Goal: Task Accomplishment & Management: Use online tool/utility

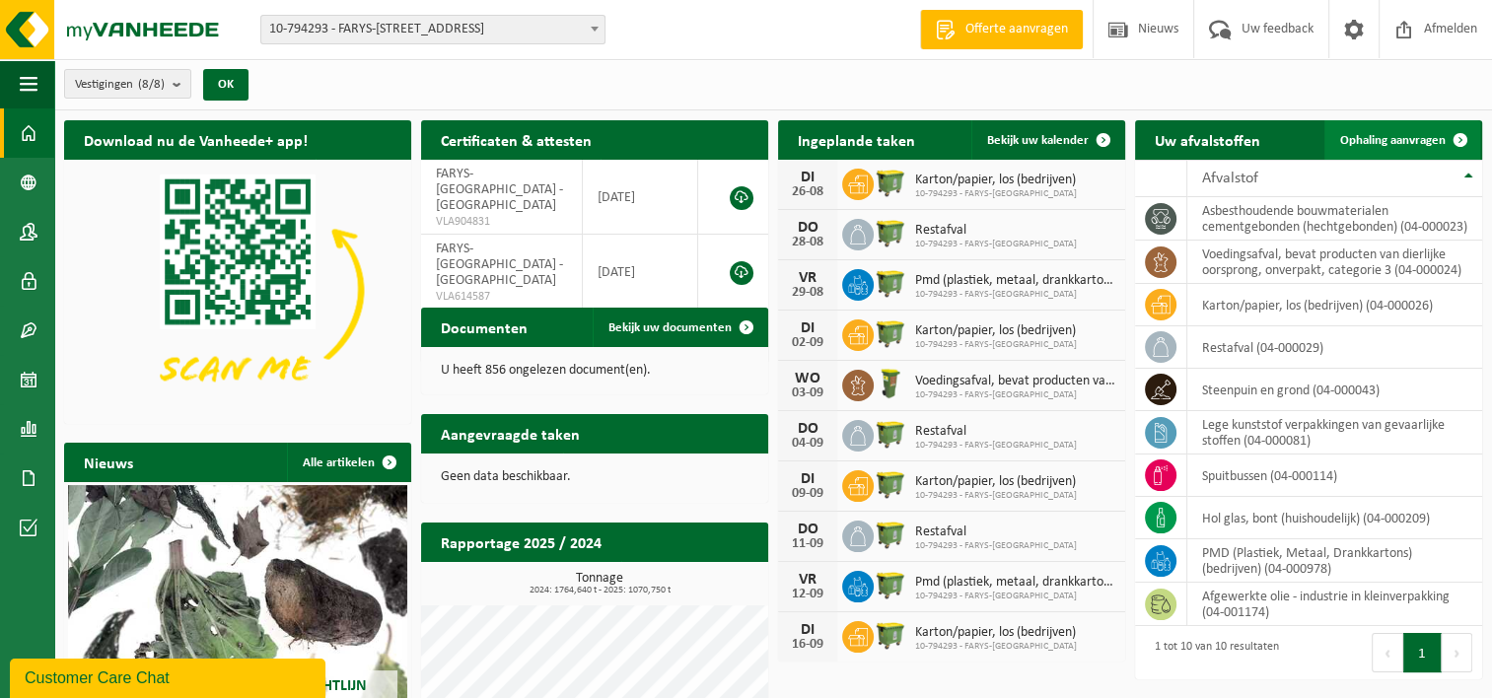
click at [1418, 138] on span "Ophaling aanvragen" at bounding box center [1392, 140] width 105 height 13
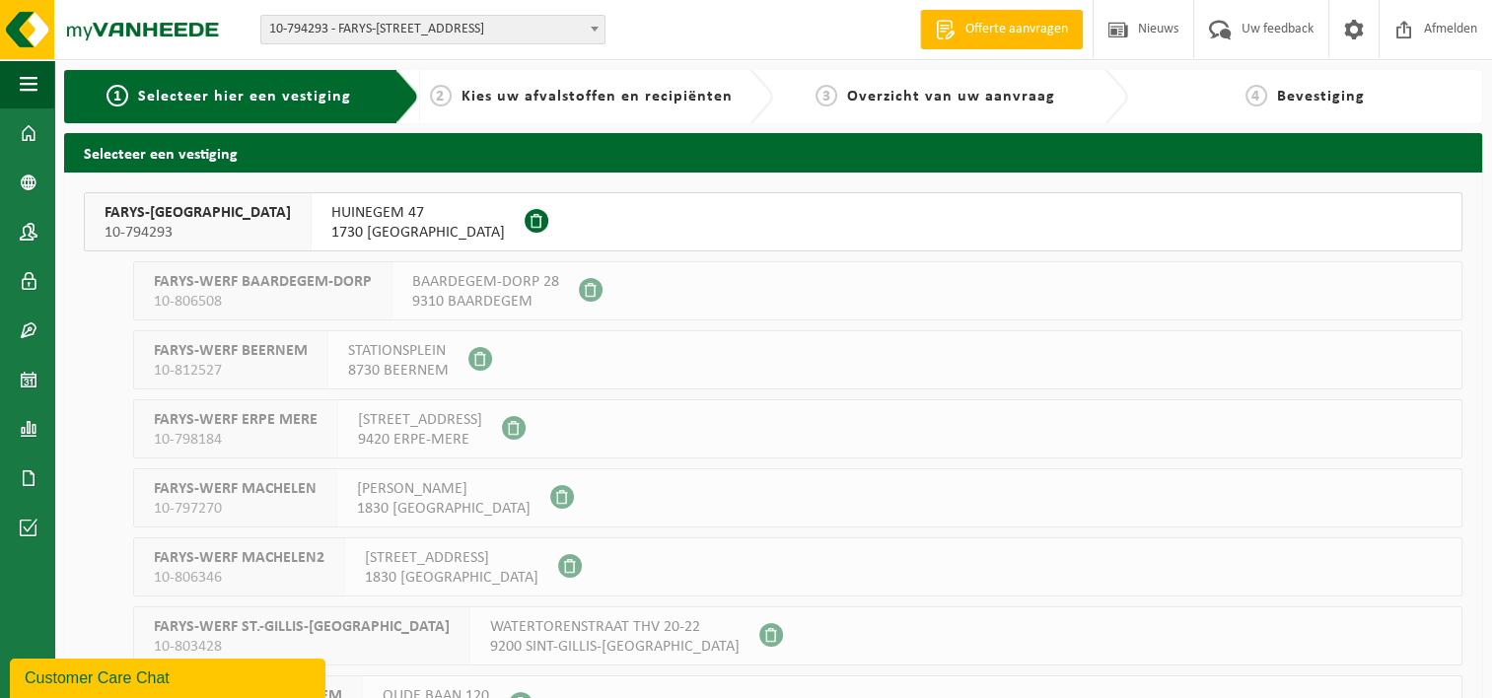
click at [120, 221] on span "FARYS-ASSE" at bounding box center [198, 213] width 186 height 20
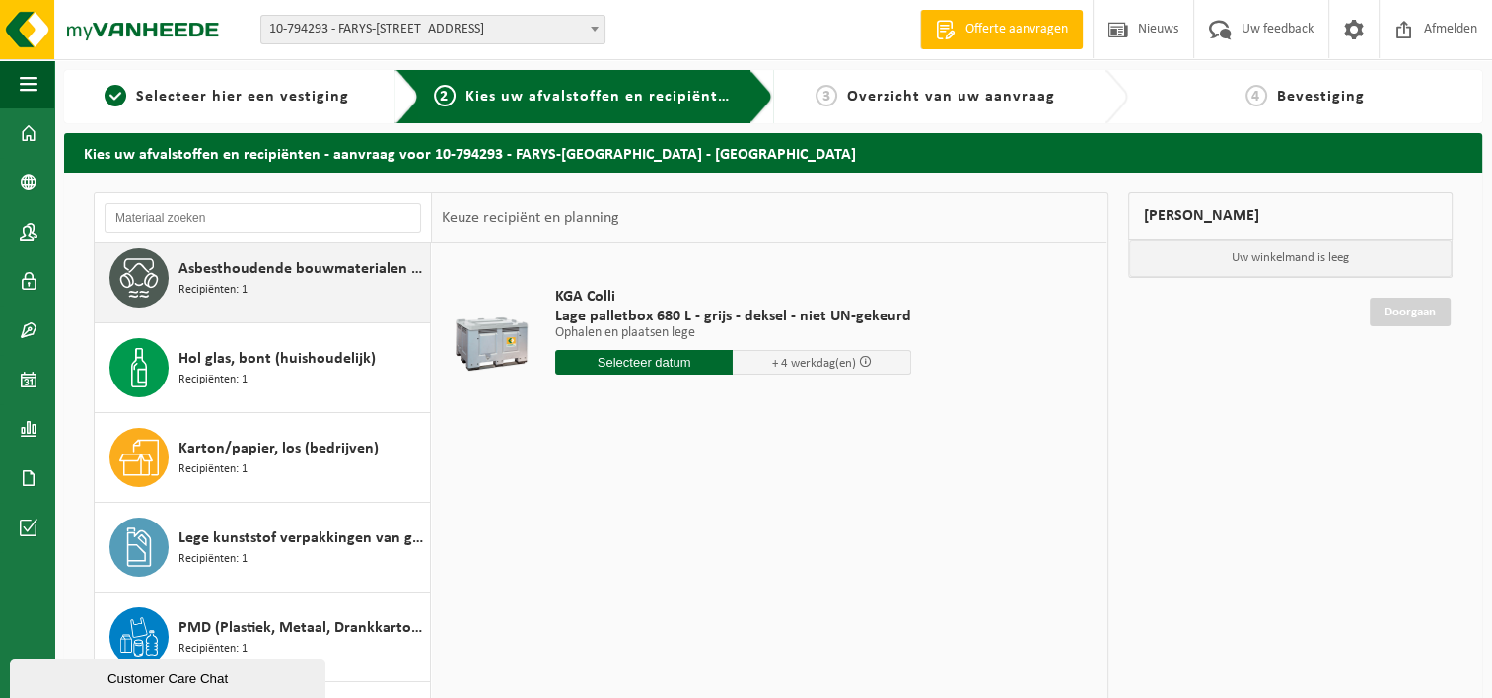
scroll to position [197, 0]
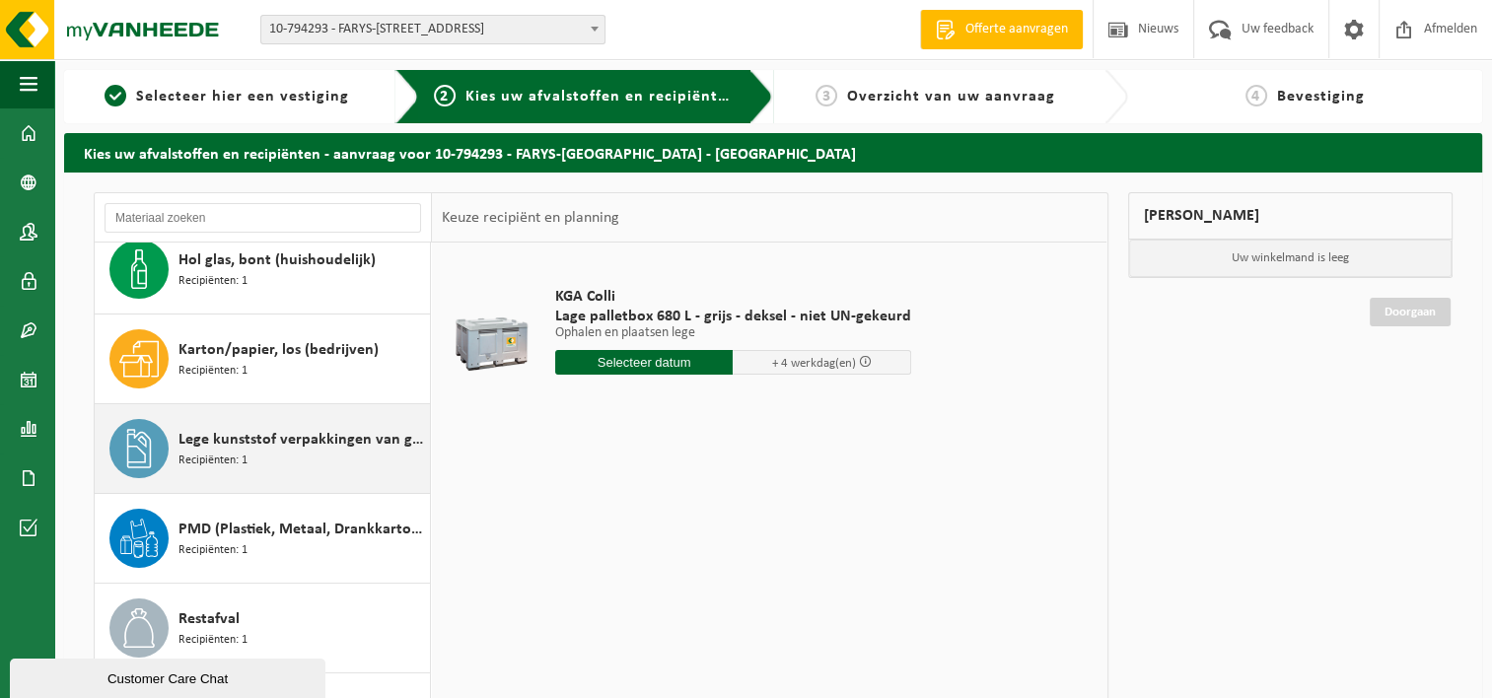
click at [234, 437] on span "Lege kunststof verpakkingen van gevaarlijke stoffen" at bounding box center [301, 440] width 246 height 24
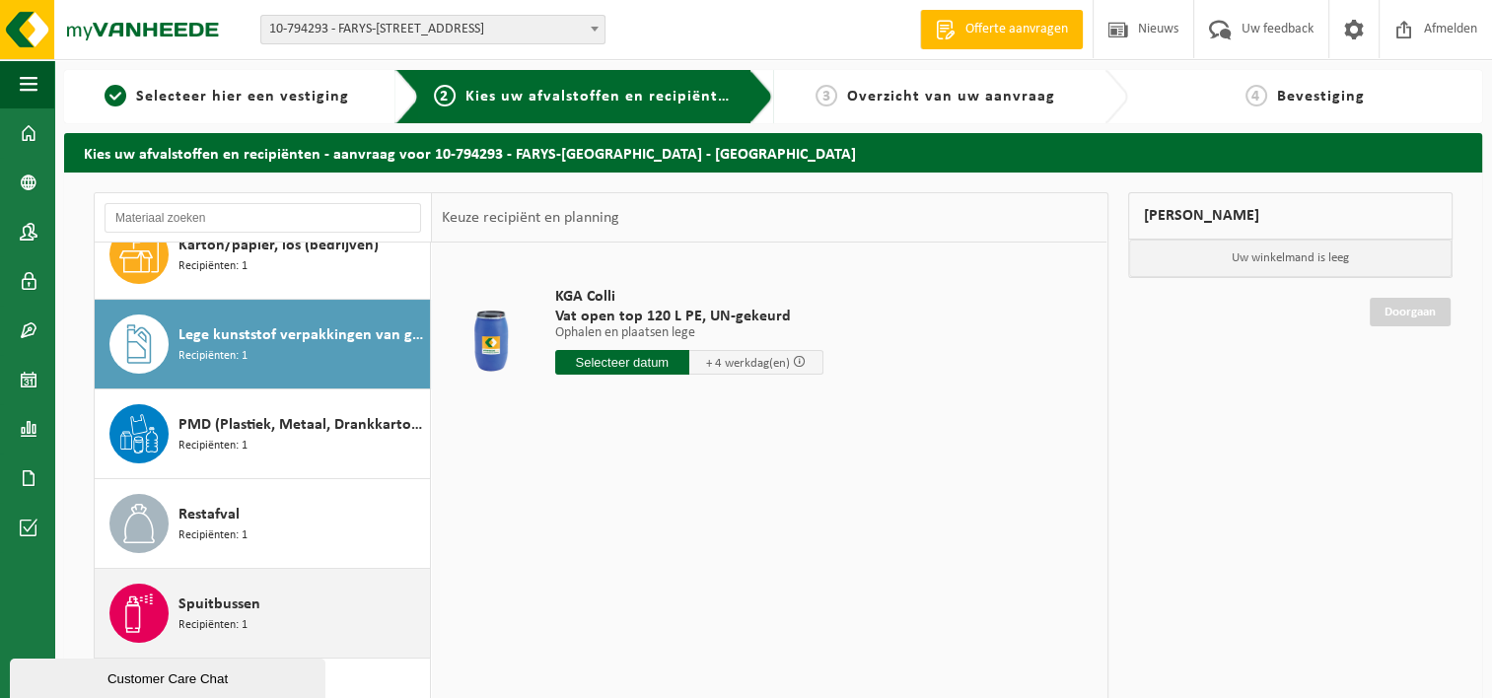
click at [225, 607] on span "Spuitbussen" at bounding box center [219, 605] width 82 height 24
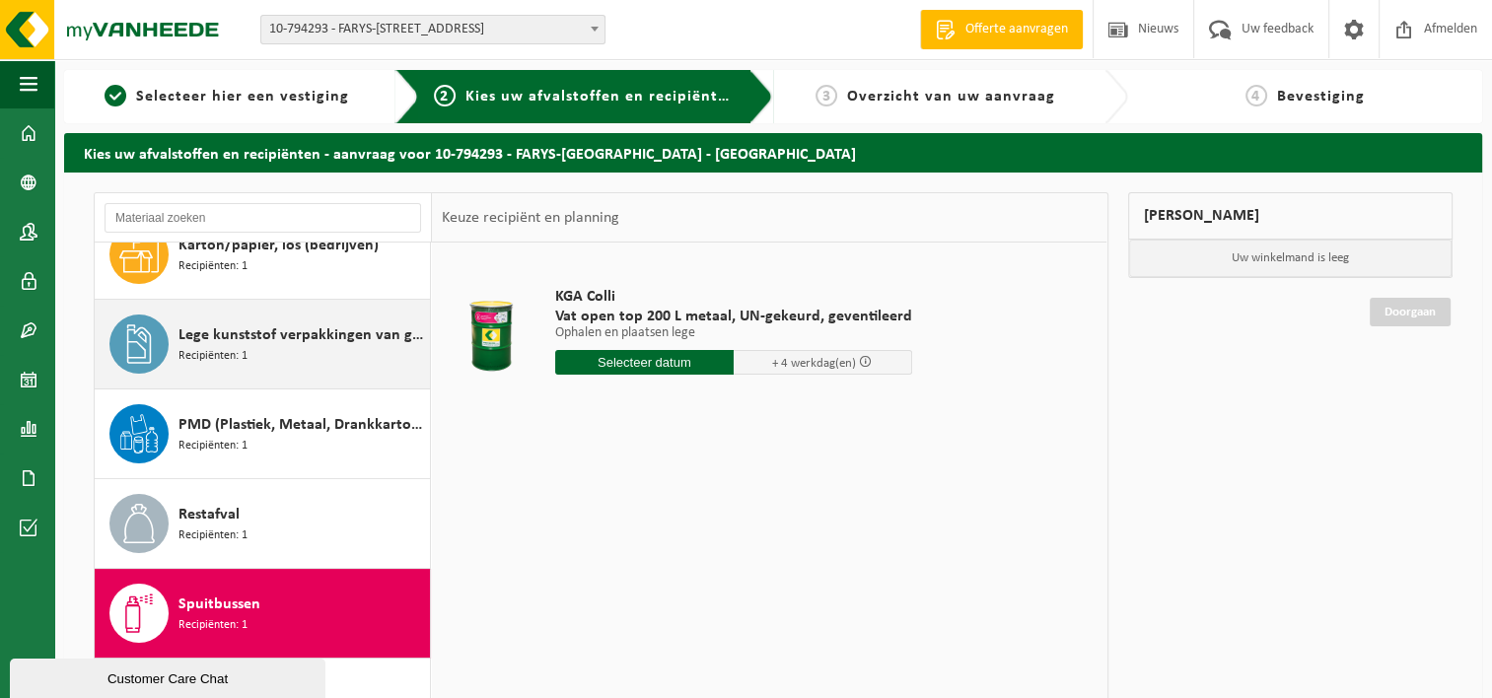
click at [242, 336] on span "Lege kunststof verpakkingen van gevaarlijke stoffen" at bounding box center [301, 335] width 246 height 24
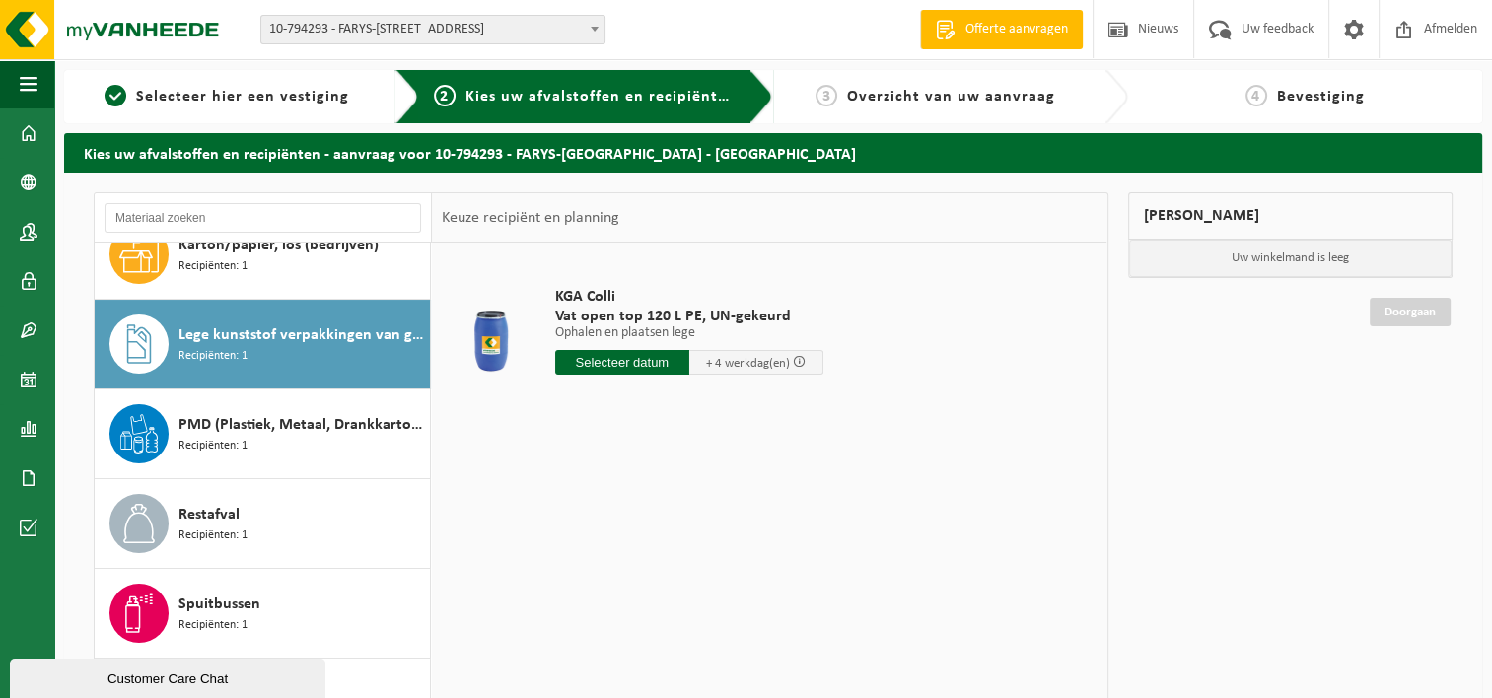
click at [667, 366] on input "text" at bounding box center [622, 362] width 134 height 25
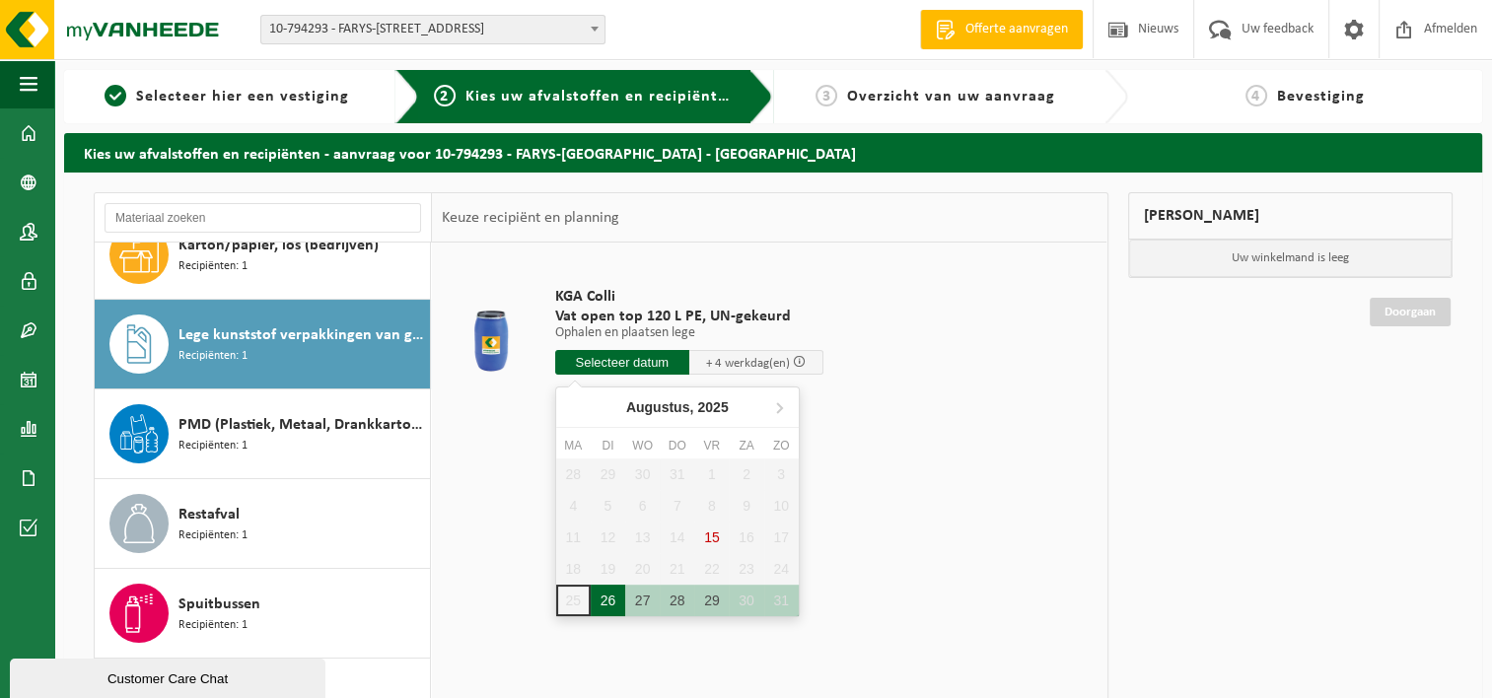
click at [609, 599] on div "26" at bounding box center [608, 601] width 35 height 32
type input "Van 2025-08-26"
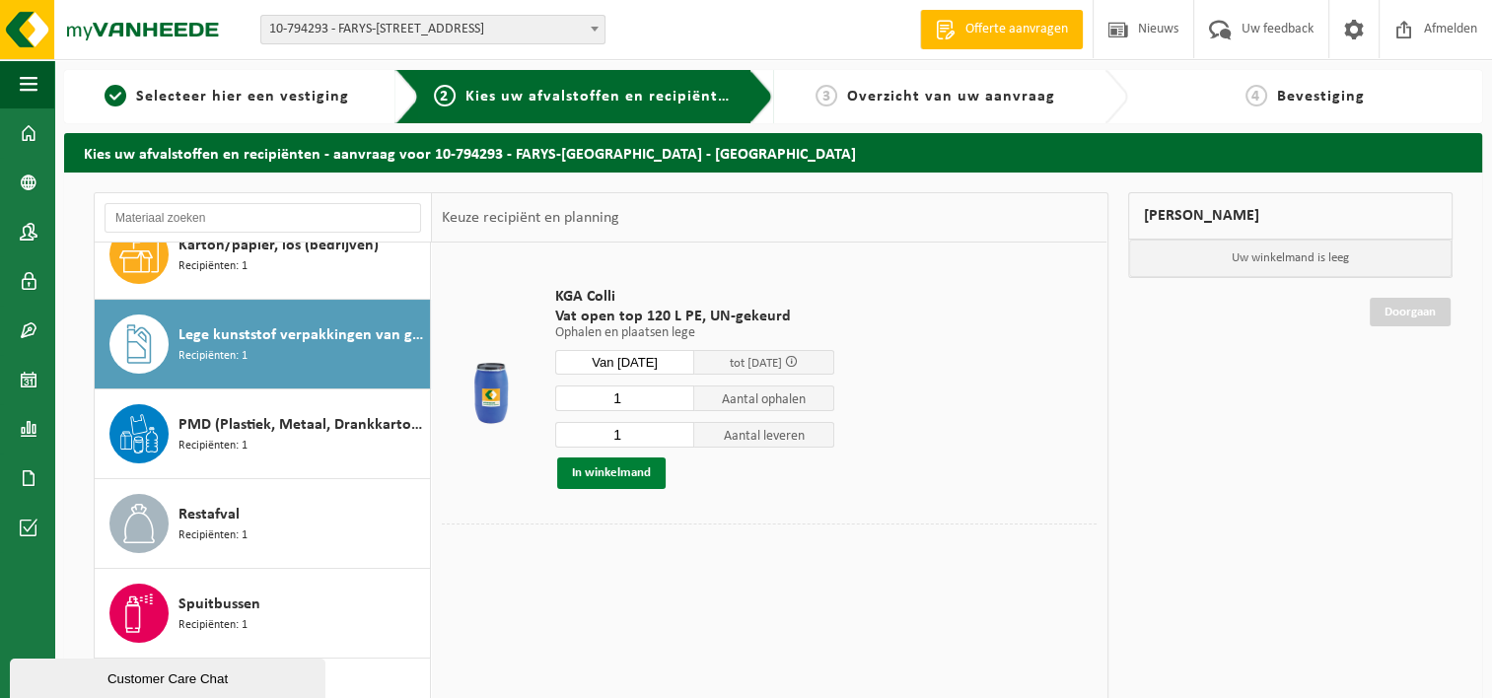
click at [605, 470] on button "In winkelmand" at bounding box center [611, 473] width 108 height 32
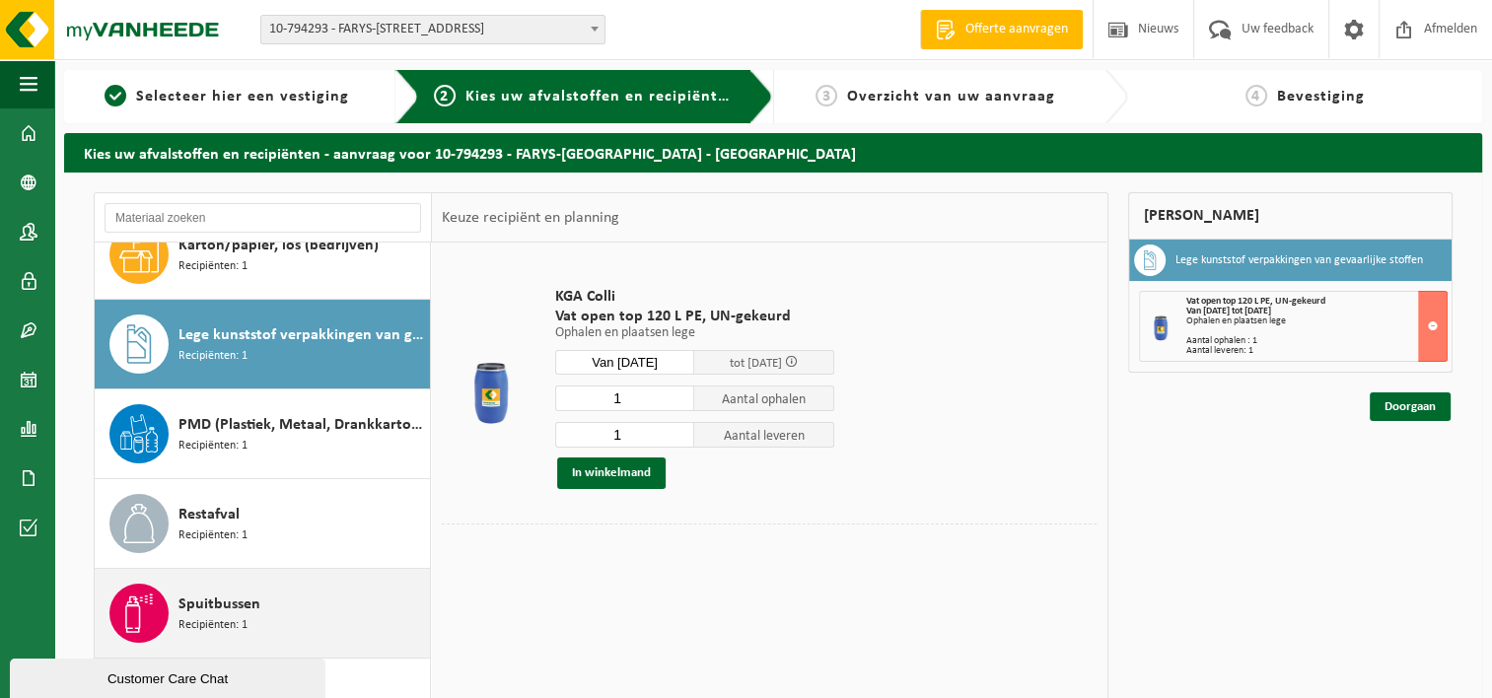
click at [316, 610] on div "Spuitbussen Recipiënten: 1" at bounding box center [301, 613] width 246 height 59
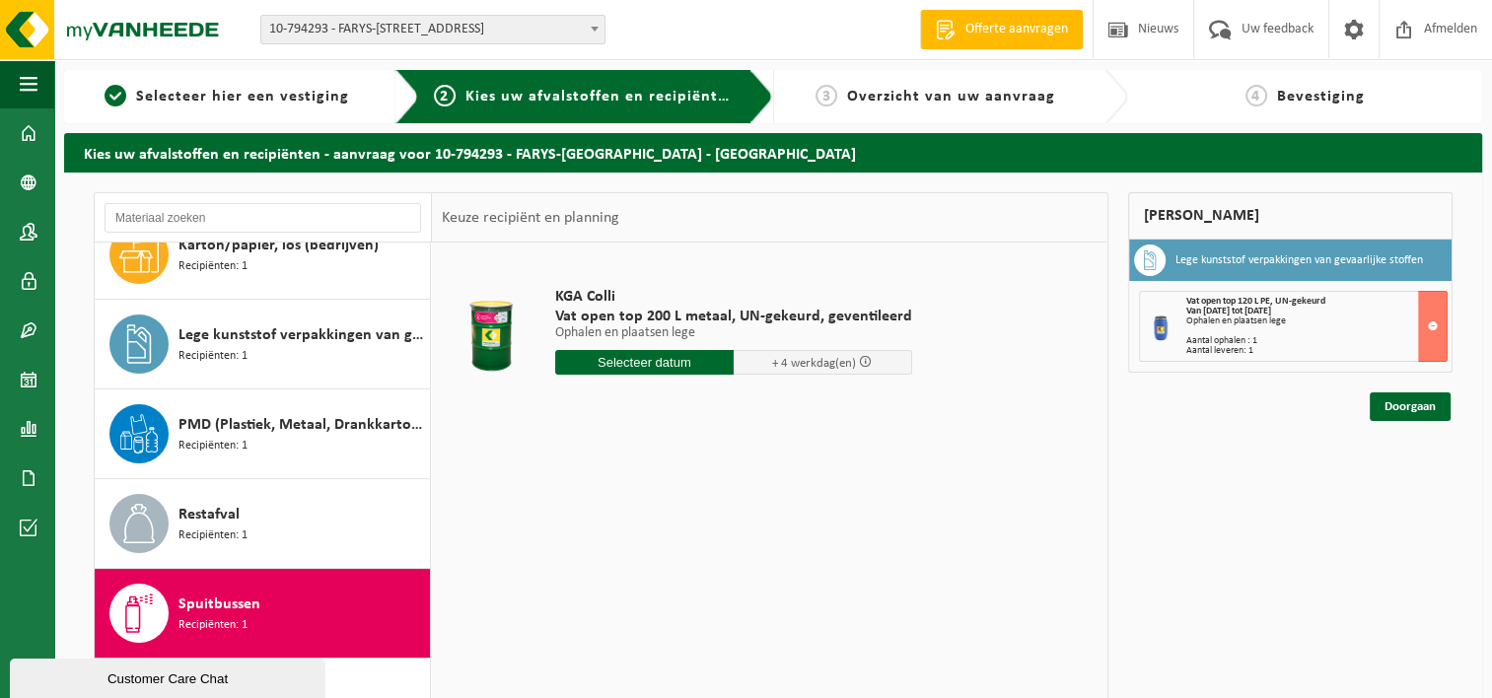
click at [616, 362] on input "text" at bounding box center [644, 362] width 178 height 25
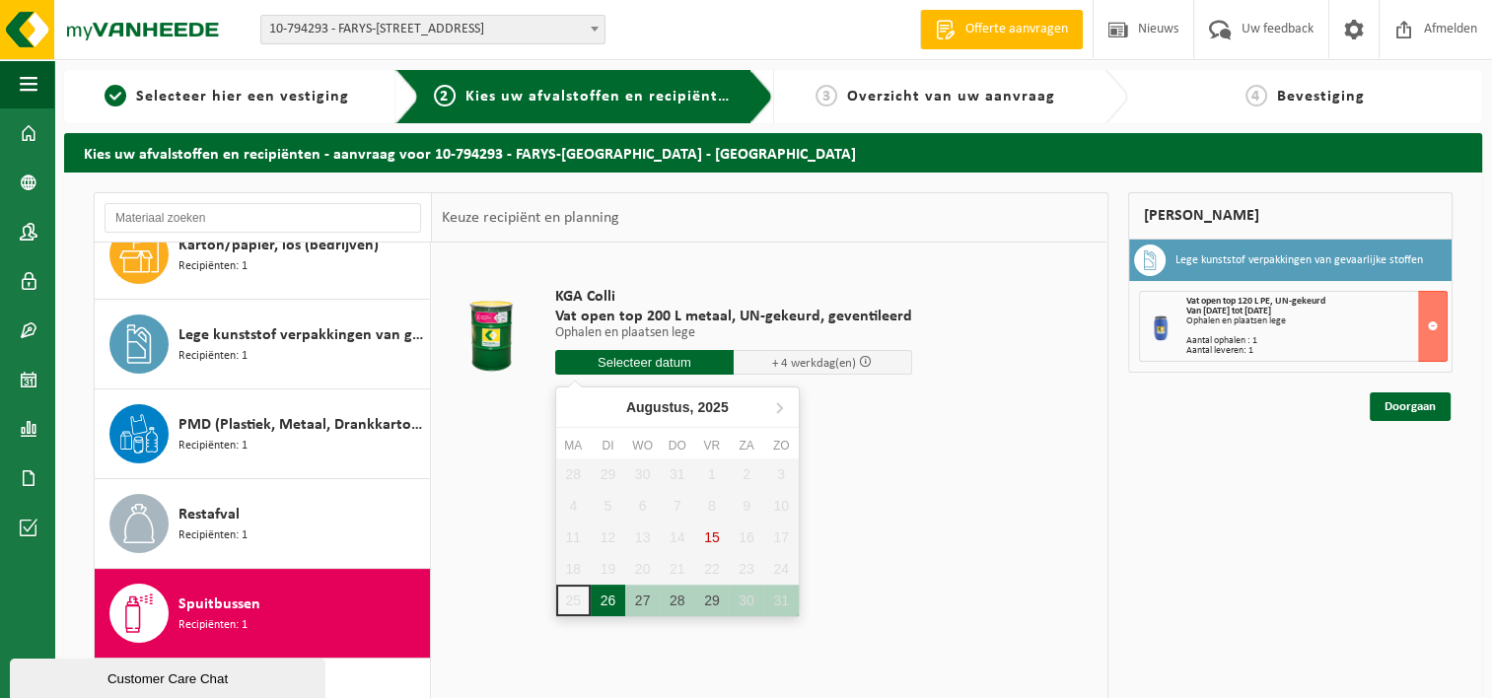
click at [611, 599] on div "26" at bounding box center [608, 601] width 35 height 32
type input "Van 2025-08-26"
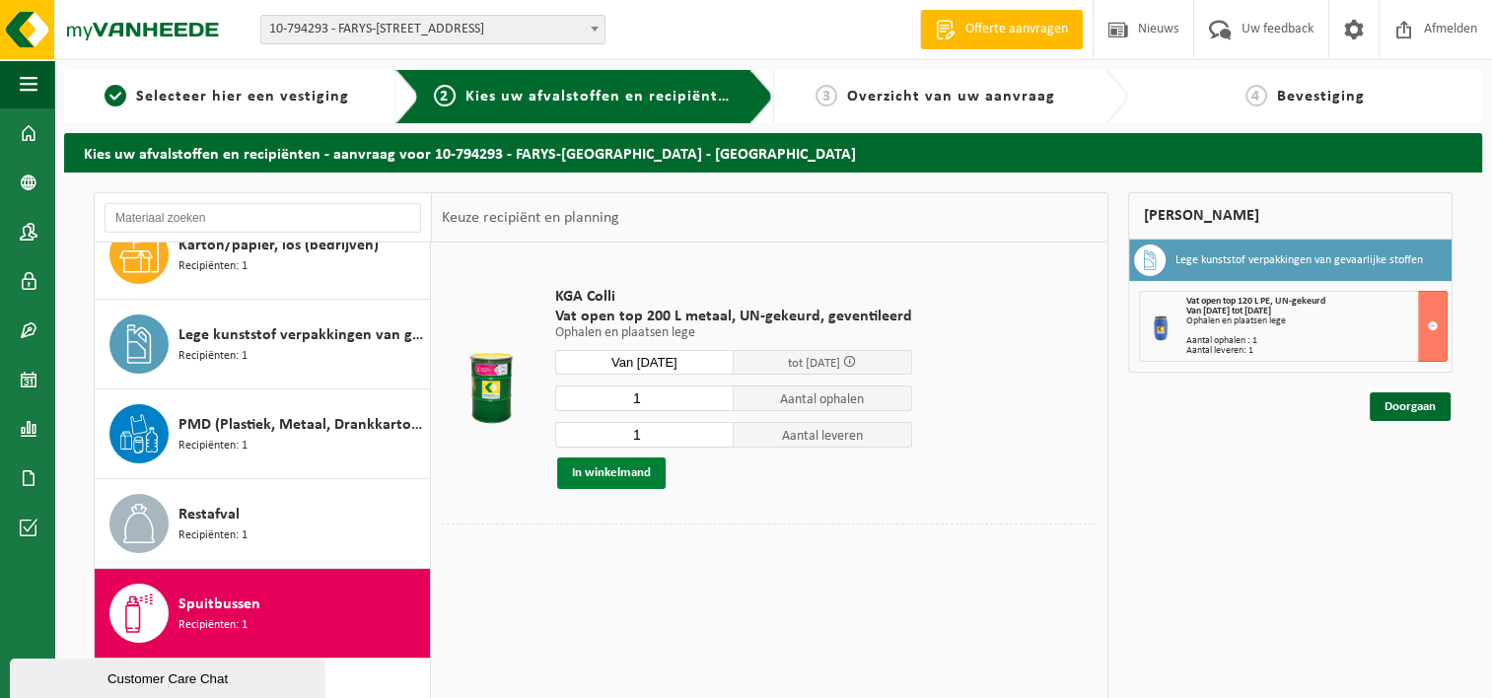
click at [611, 474] on button "In winkelmand" at bounding box center [611, 473] width 108 height 32
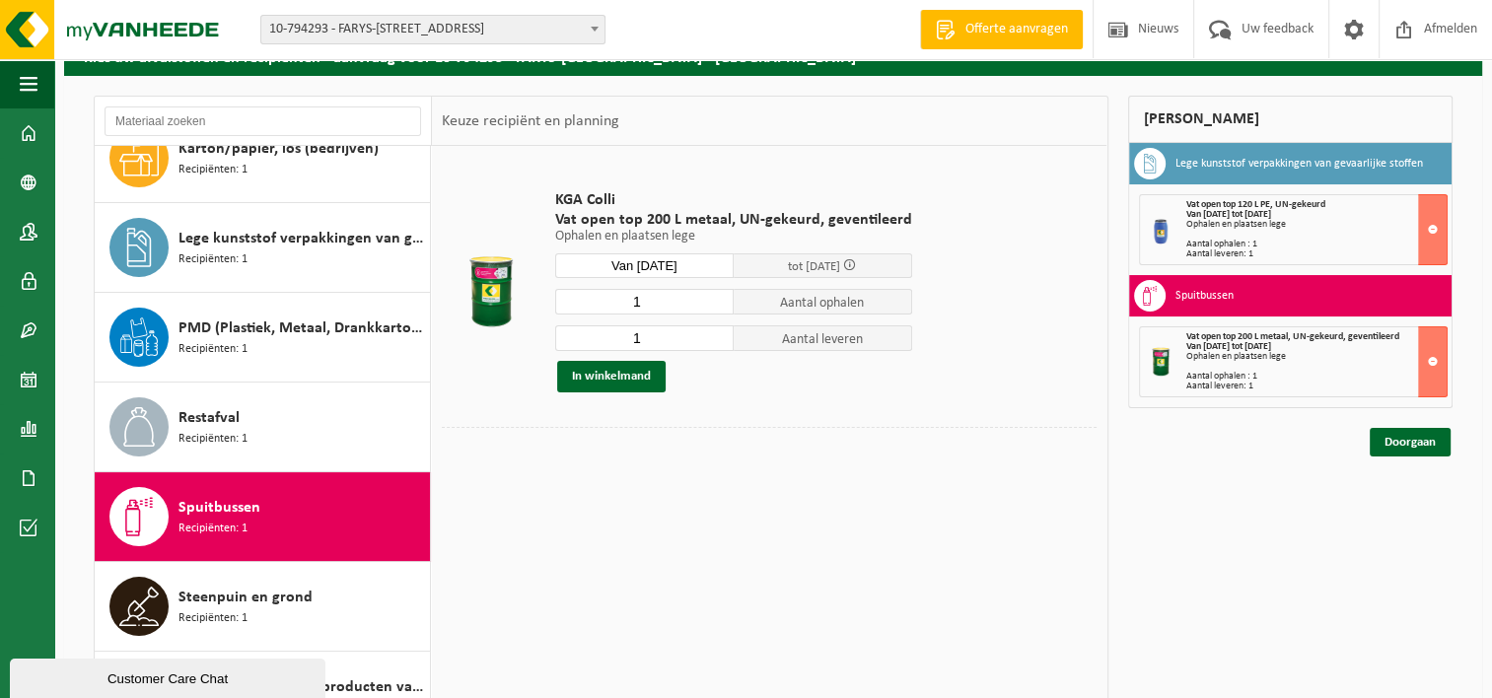
scroll to position [67, 0]
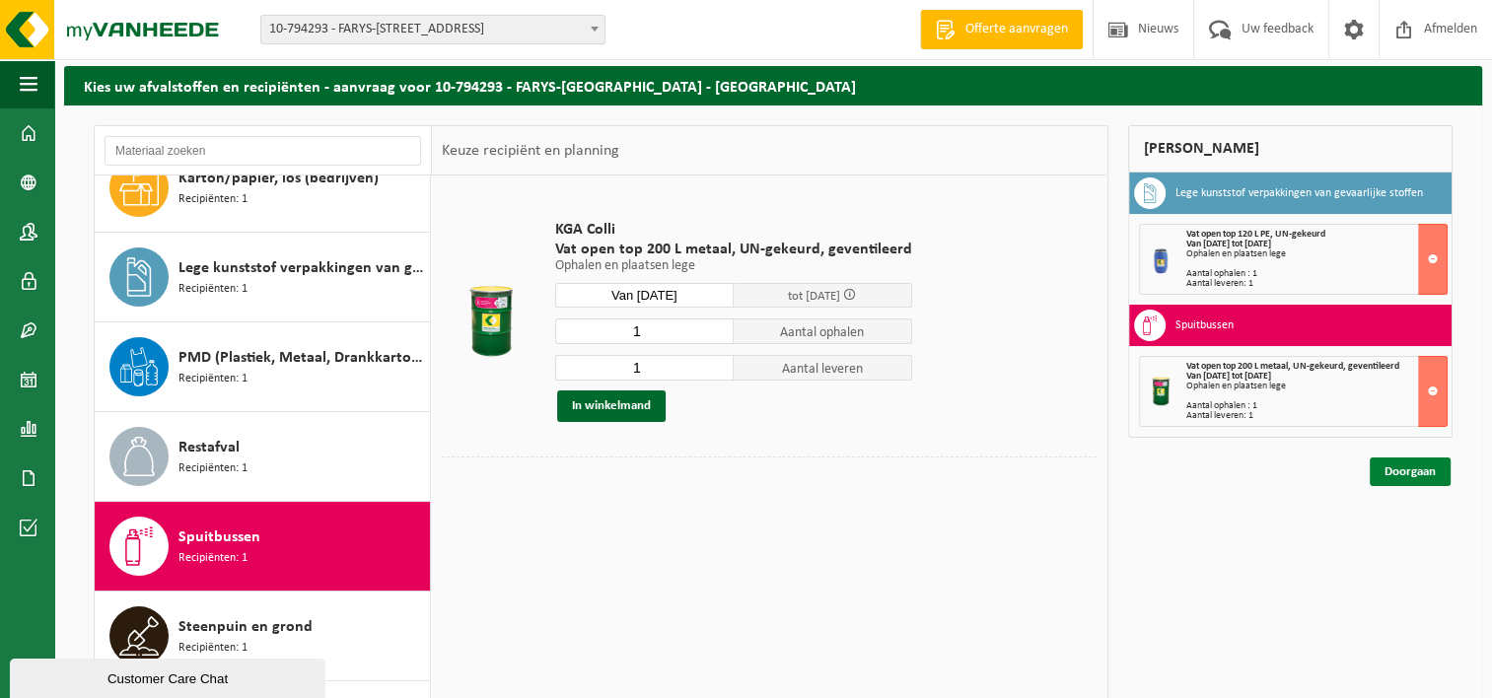
click at [1410, 469] on link "Doorgaan" at bounding box center [1409, 471] width 81 height 29
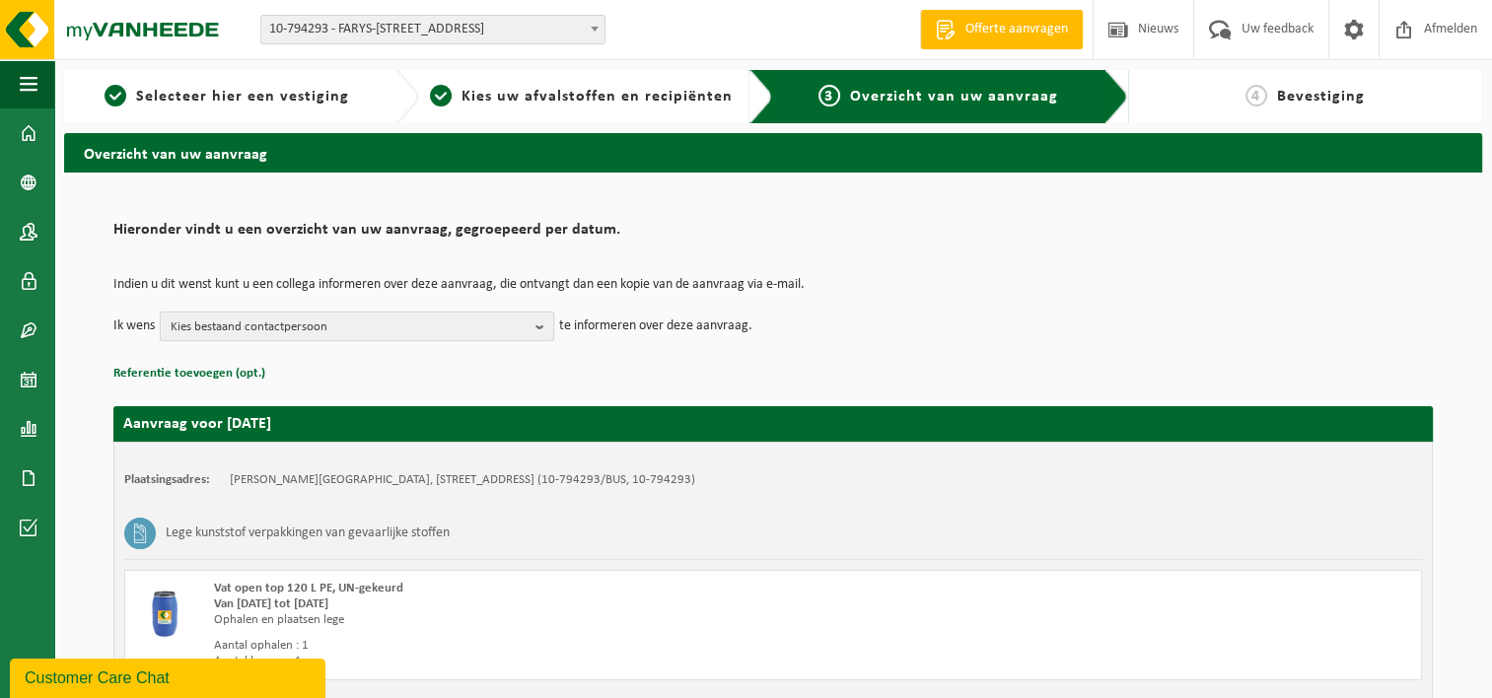
click at [544, 327] on b "button" at bounding box center [544, 327] width 18 height 28
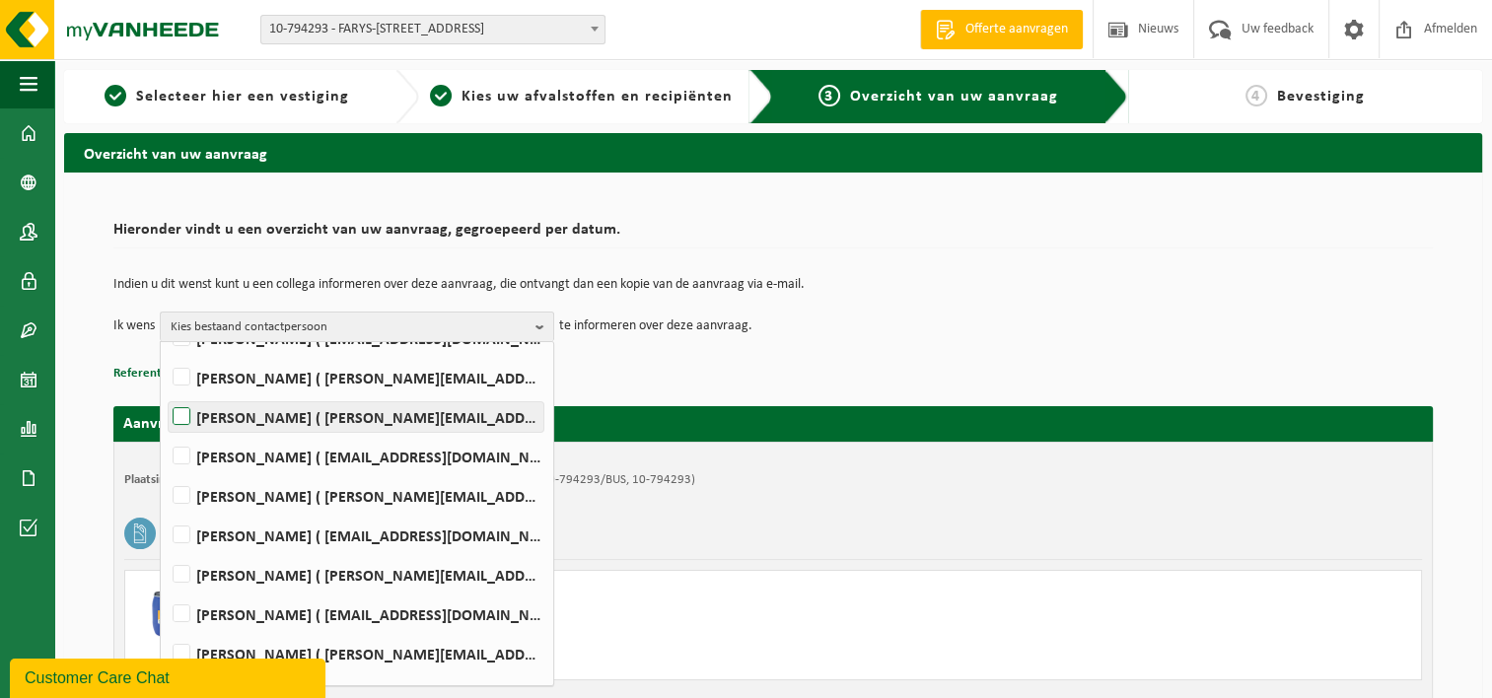
scroll to position [99, 0]
click at [190, 495] on label "DIRK DEBUYST ( dirk.debuyst@farys.be )" at bounding box center [356, 495] width 375 height 30
click at [166, 470] on input "DIRK DEBUYST ( dirk.debuyst@farys.be )" at bounding box center [165, 469] width 1 height 1
checkbox input "true"
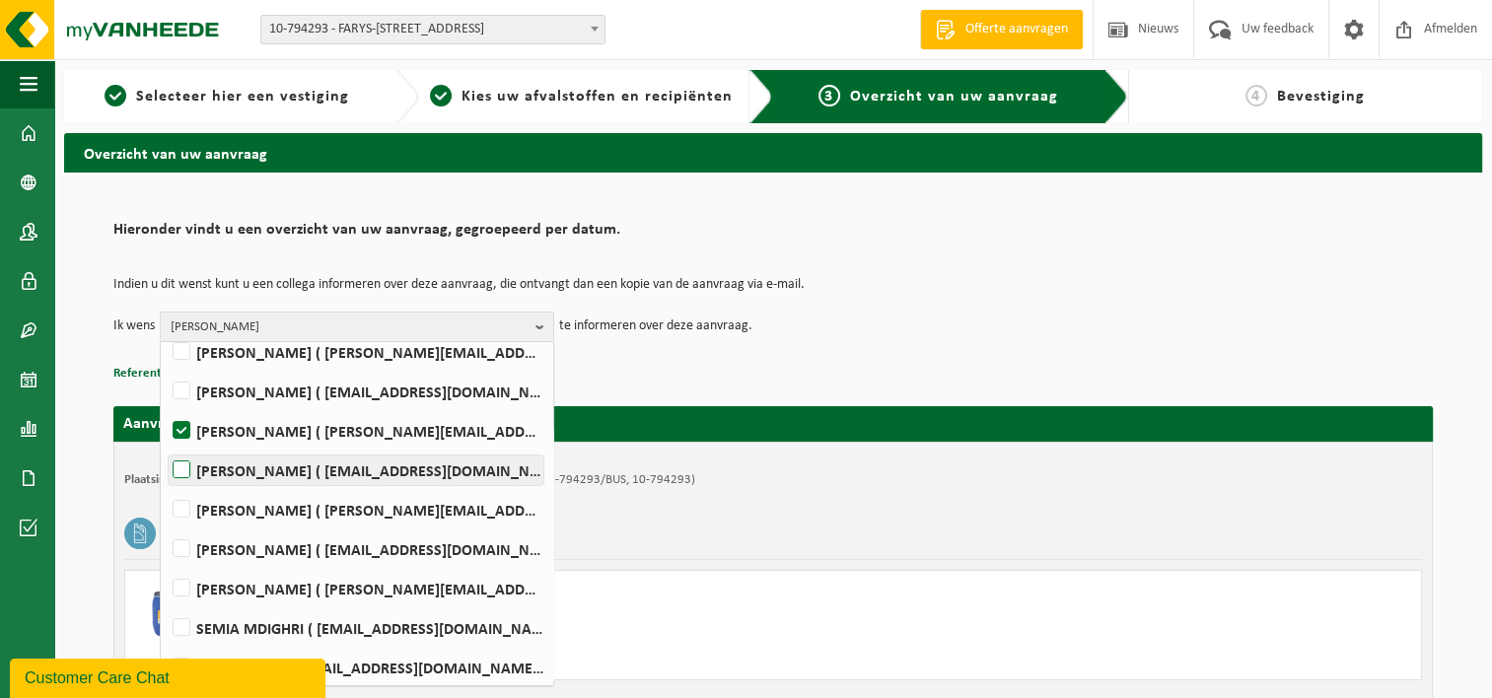
scroll to position [197, 0]
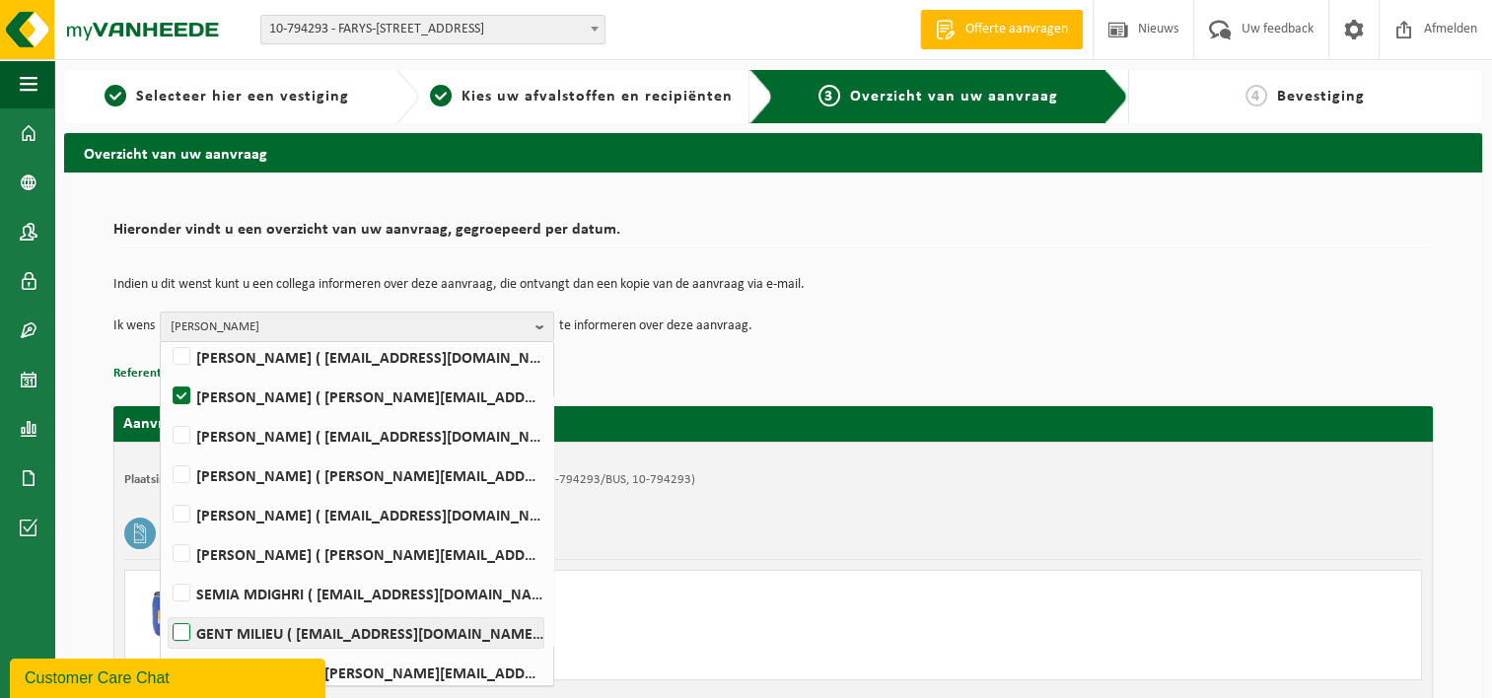
click at [181, 627] on label "GENT MILIEU ( milieu@farys.be )" at bounding box center [356, 633] width 375 height 30
click at [166, 608] on input "GENT MILIEU ( milieu@farys.be )" at bounding box center [165, 607] width 1 height 1
checkbox input "true"
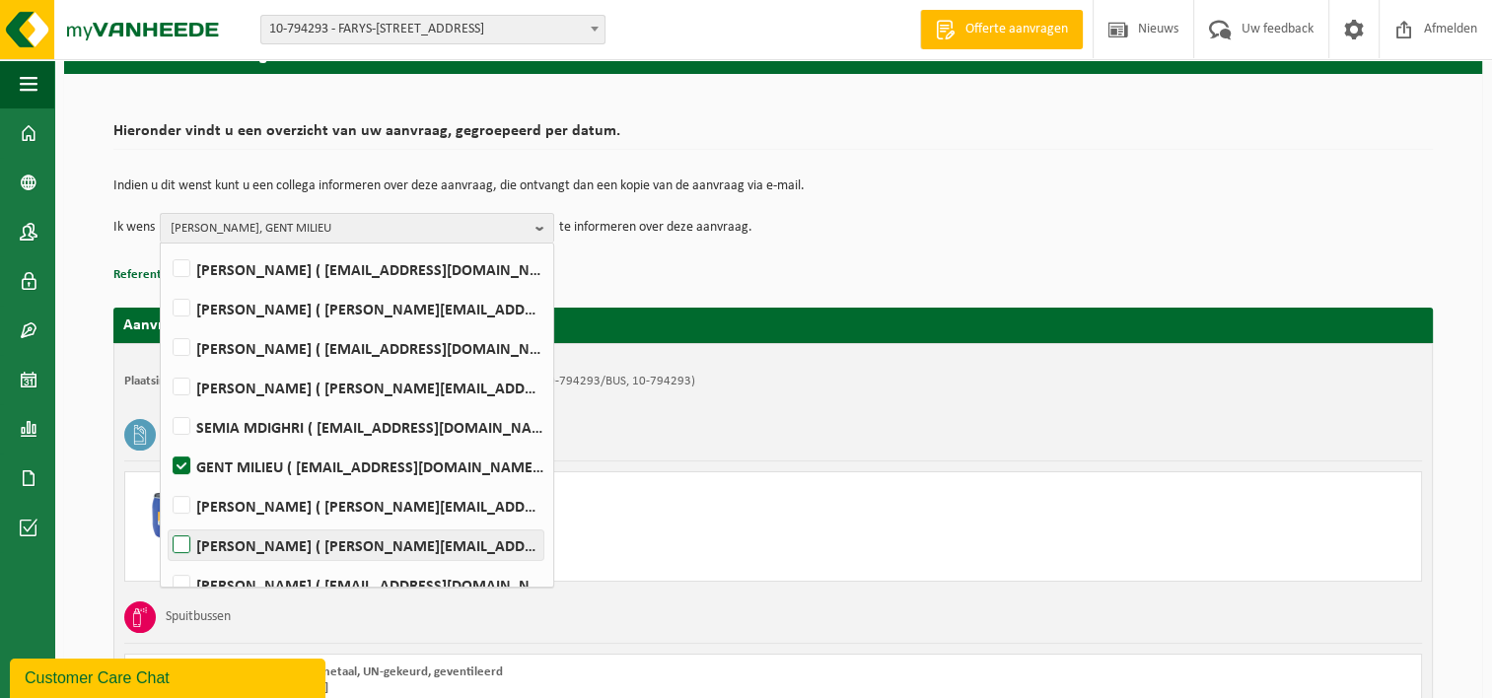
scroll to position [167, 0]
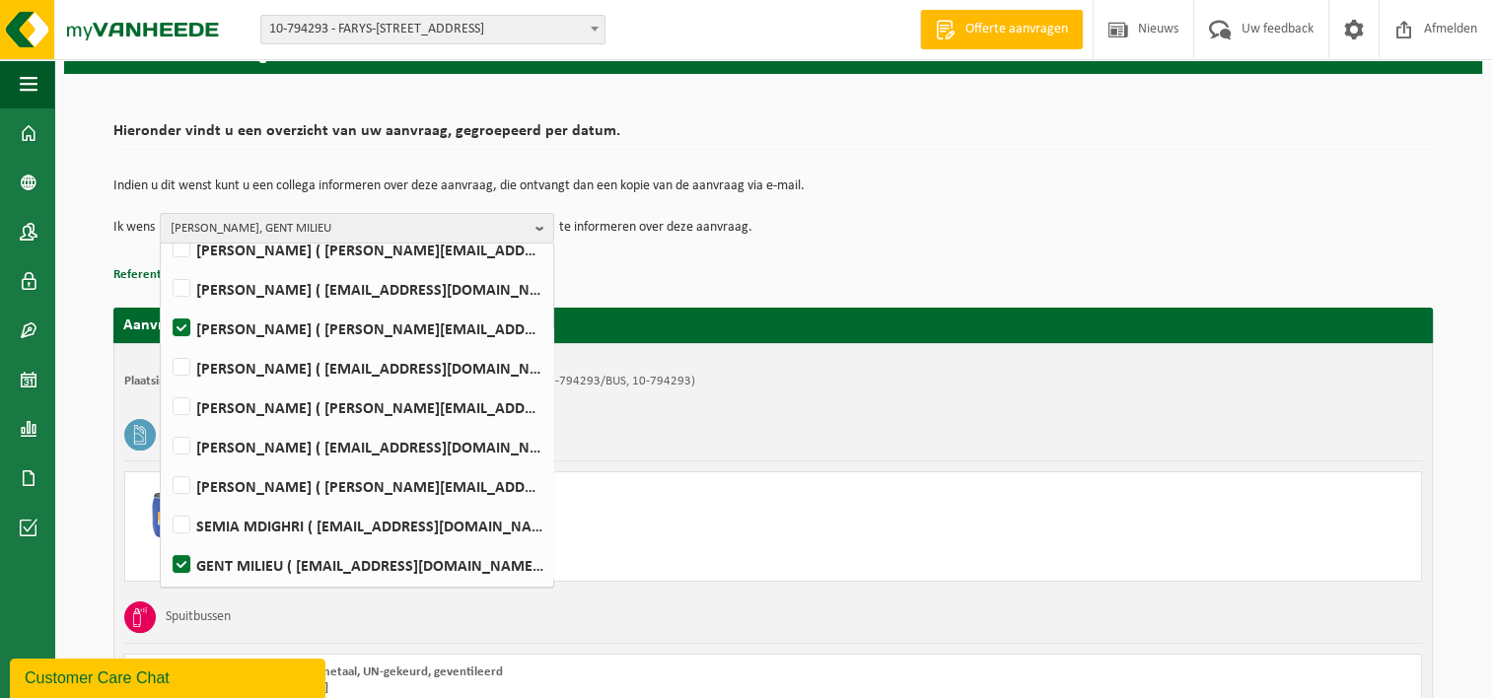
click at [797, 419] on div "Lege kunststof verpakkingen van gevaarlijke stoffen" at bounding box center [773, 434] width 1298 height 51
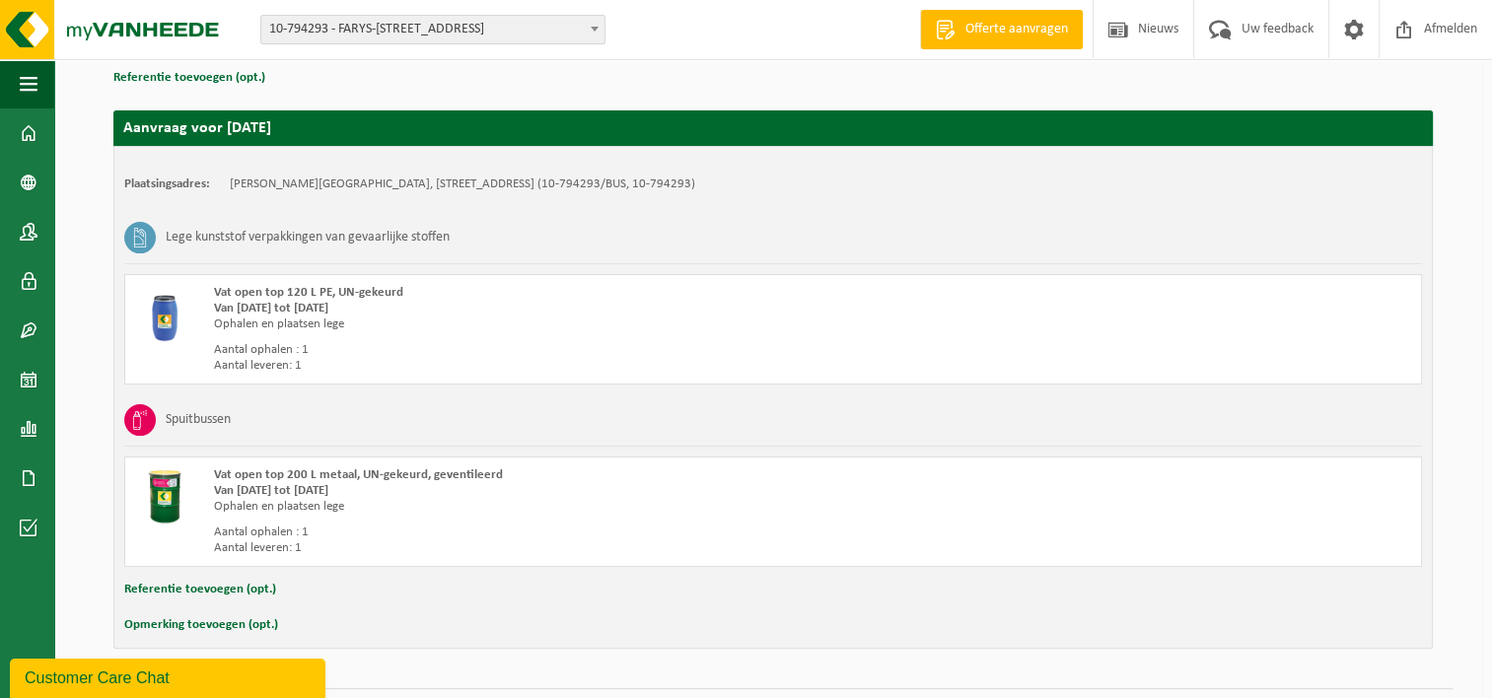
scroll to position [343, 0]
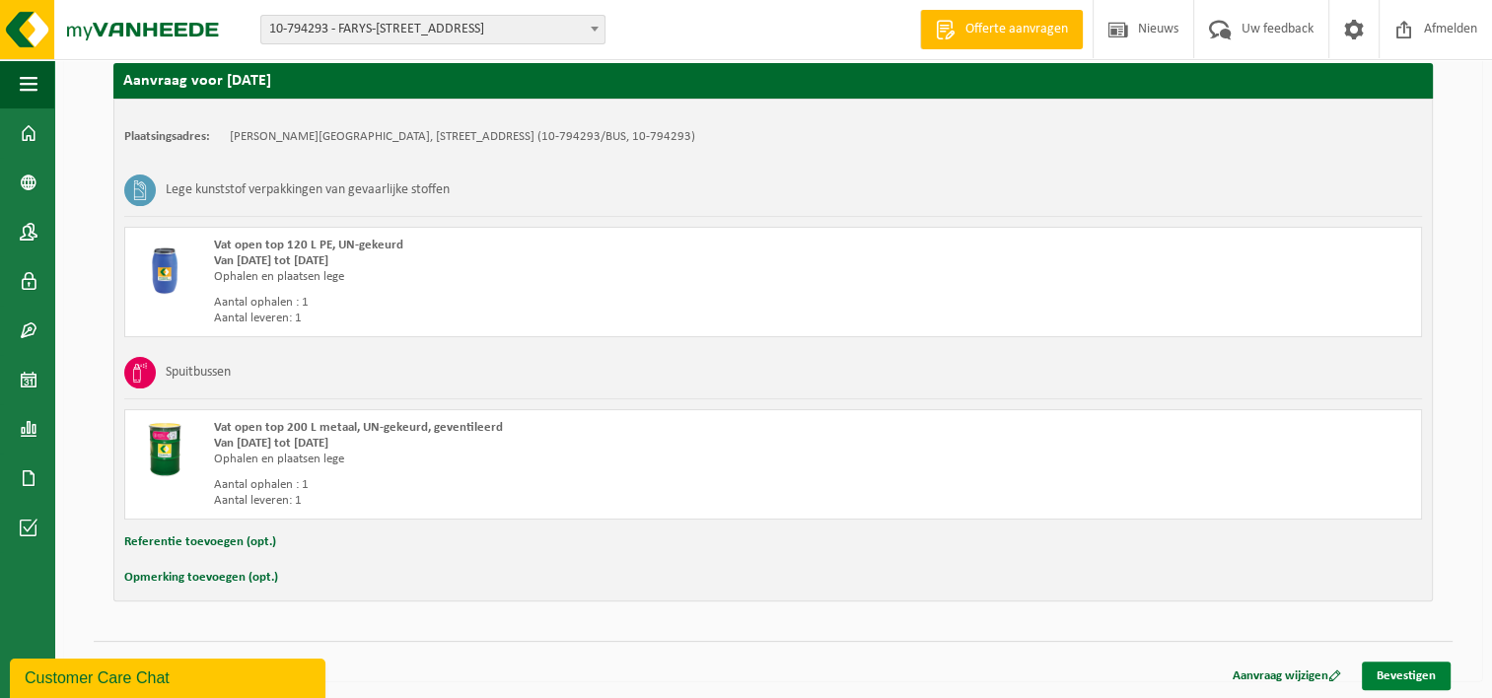
click at [1386, 673] on link "Bevestigen" at bounding box center [1406, 676] width 89 height 29
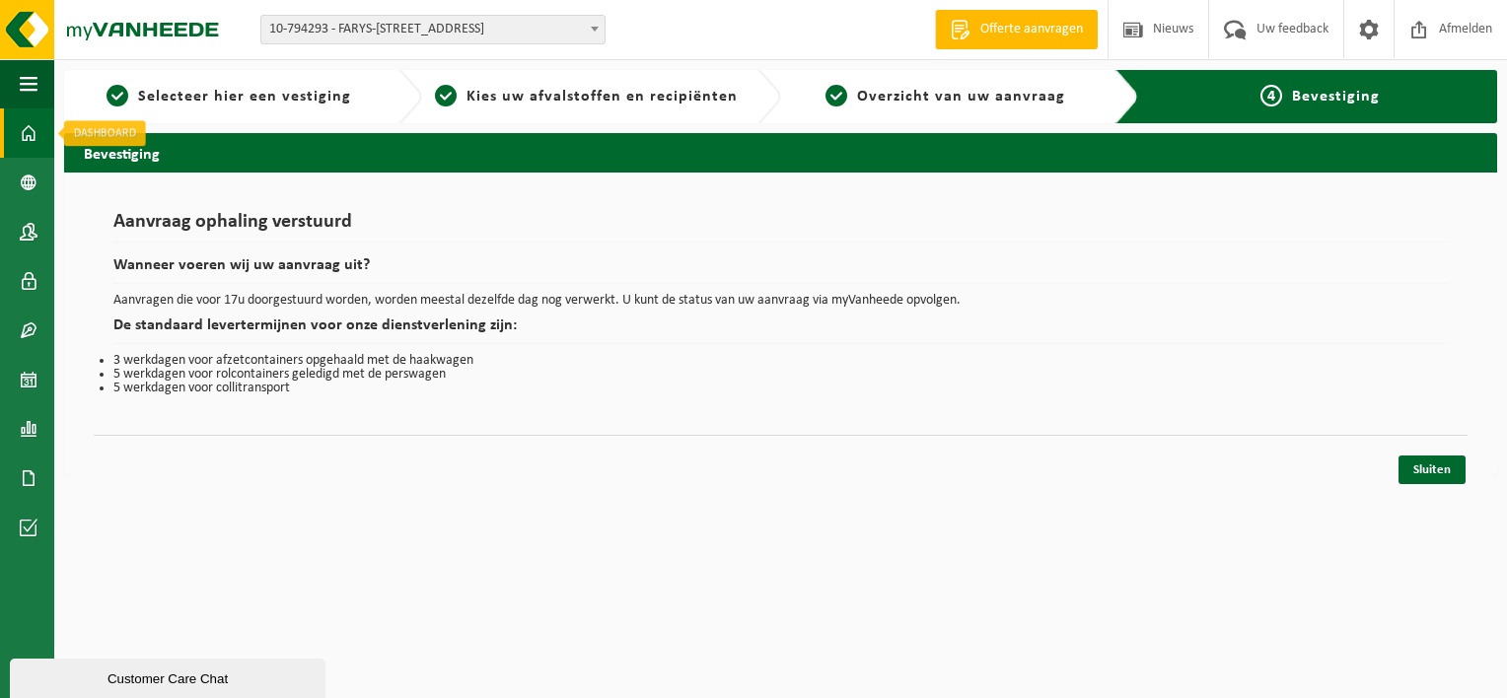
click at [37, 135] on link "Dashboard" at bounding box center [27, 132] width 54 height 49
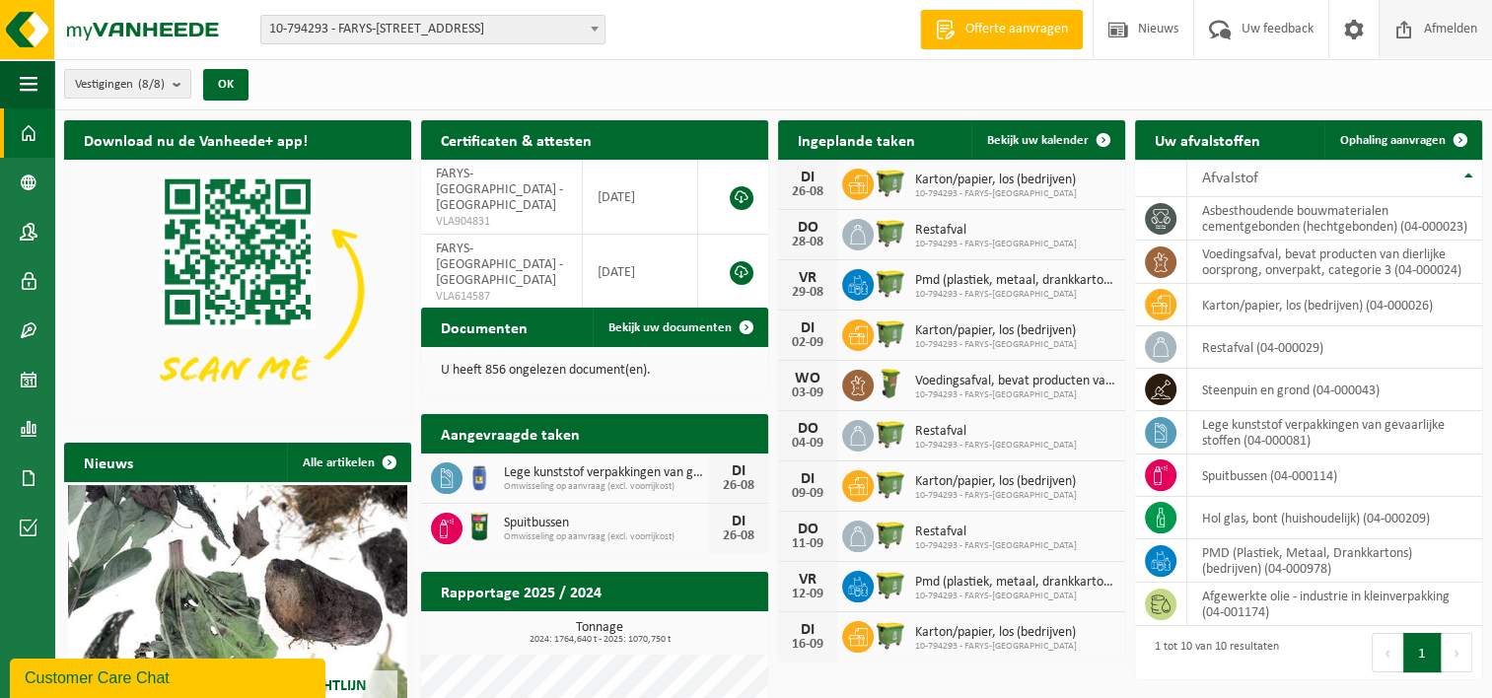
click at [1445, 39] on span "Afmelden" at bounding box center [1450, 29] width 63 height 58
